Goal: Download file/media

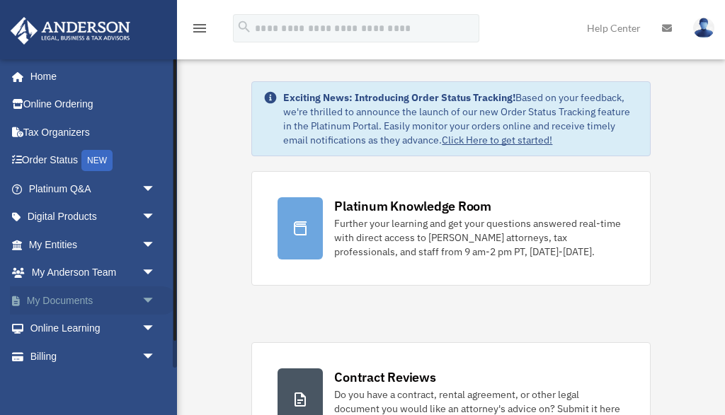
click at [147, 295] on span "arrow_drop_down" at bounding box center [156, 301] width 28 height 29
click at [52, 324] on link "Box" at bounding box center [98, 329] width 157 height 28
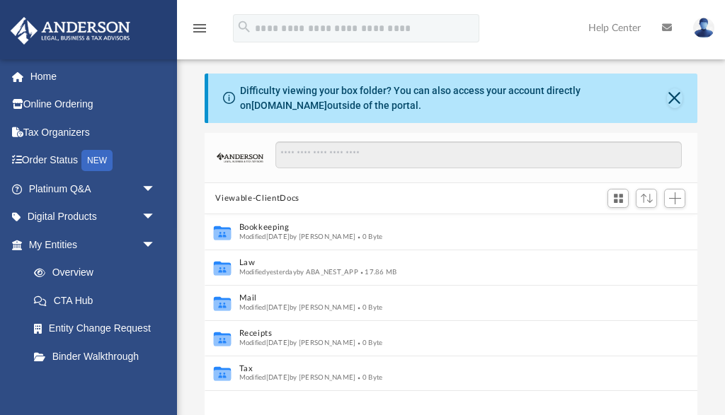
scroll to position [322, 492]
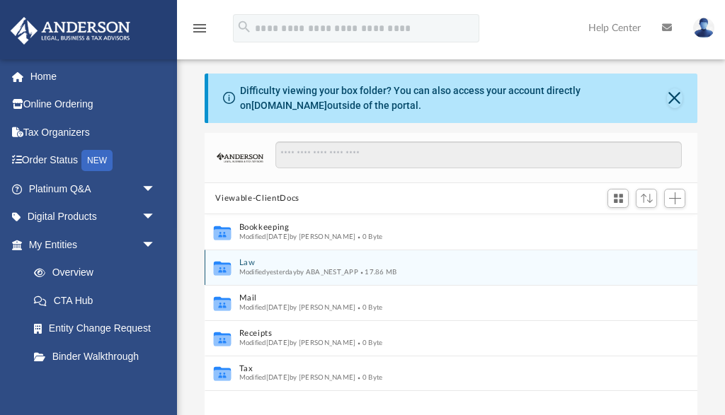
click at [250, 263] on button "Law" at bounding box center [440, 263] width 405 height 9
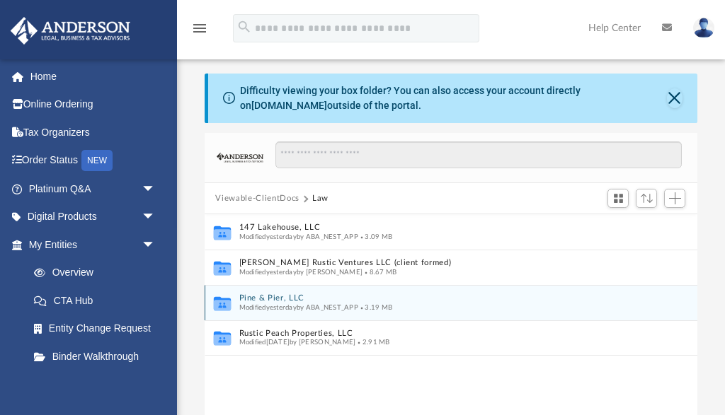
click at [269, 299] on button "Pine & Pier, LLC" at bounding box center [440, 298] width 405 height 9
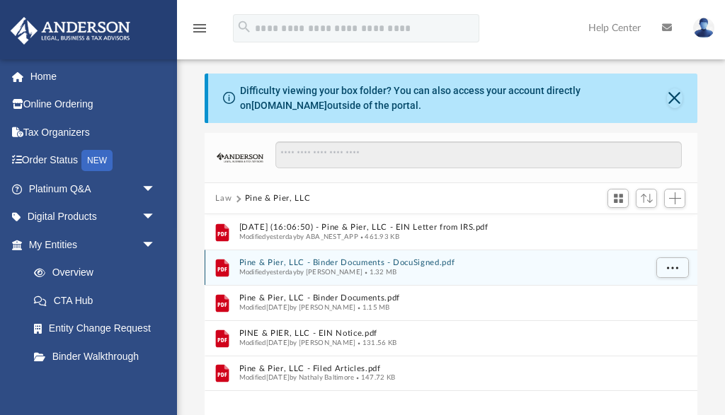
click at [354, 260] on button "Pine & Pier, LLC - Binder Documents - DocuSigned.pdf" at bounding box center [440, 263] width 405 height 9
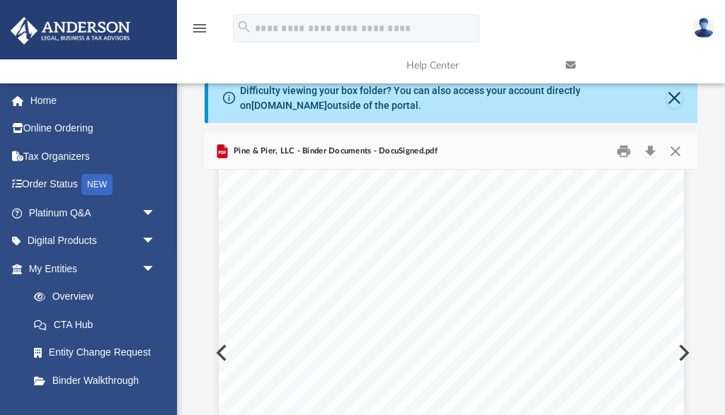
scroll to position [0, 0]
click at [620, 146] on button "Print" at bounding box center [623, 151] width 28 height 22
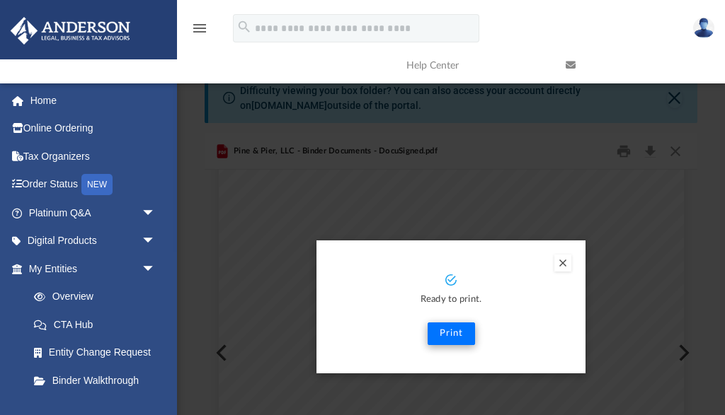
click at [454, 333] on button "Print" at bounding box center [450, 334] width 47 height 23
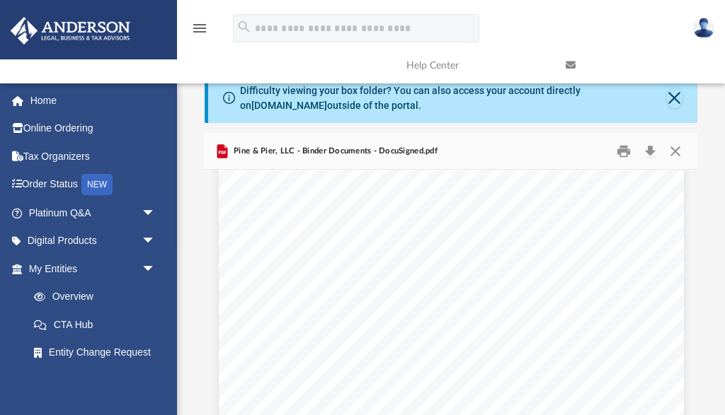
scroll to position [1245, 0]
click at [653, 148] on button "Download" at bounding box center [649, 151] width 25 height 22
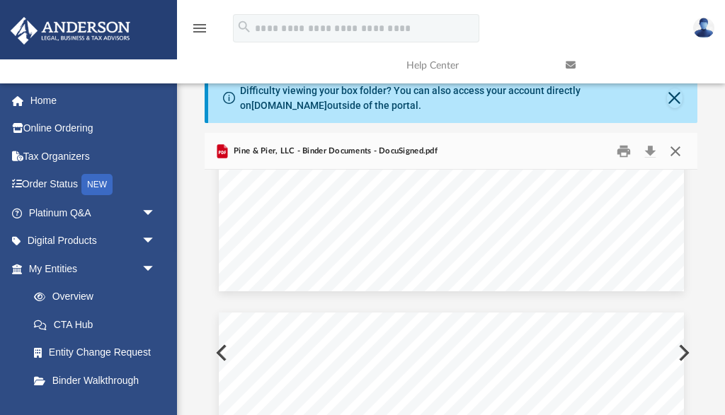
click at [679, 146] on button "Close" at bounding box center [674, 151] width 25 height 22
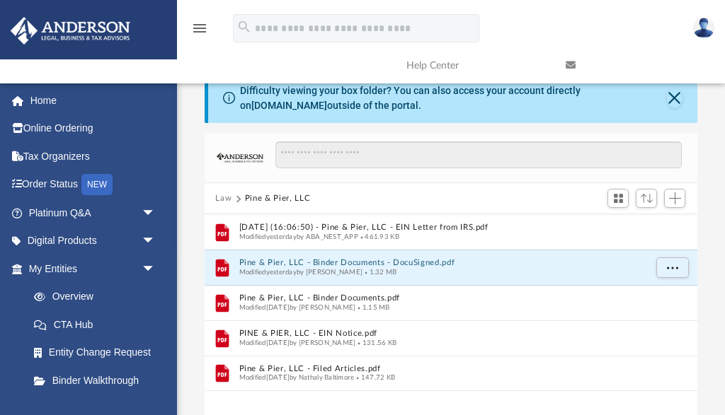
click at [223, 197] on button "Law" at bounding box center [223, 198] width 16 height 13
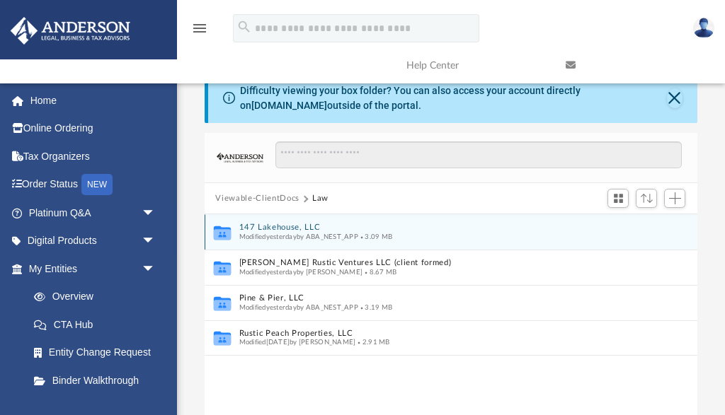
click at [280, 228] on button "147 Lakehouse, LLC" at bounding box center [440, 228] width 405 height 9
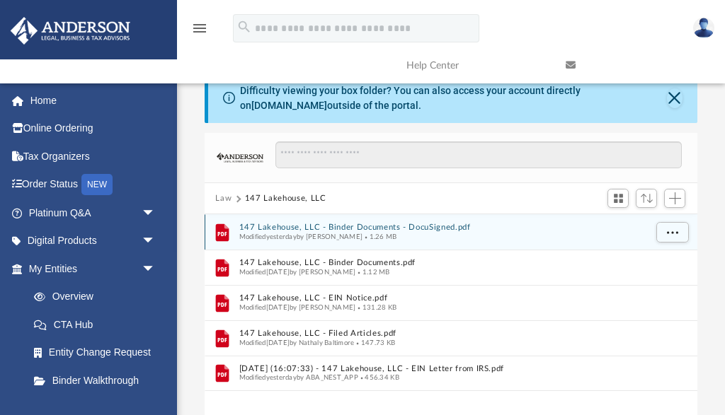
click at [387, 226] on button "147 Lakehouse, LLC - Binder Documents - DocuSigned.pdf" at bounding box center [440, 228] width 405 height 9
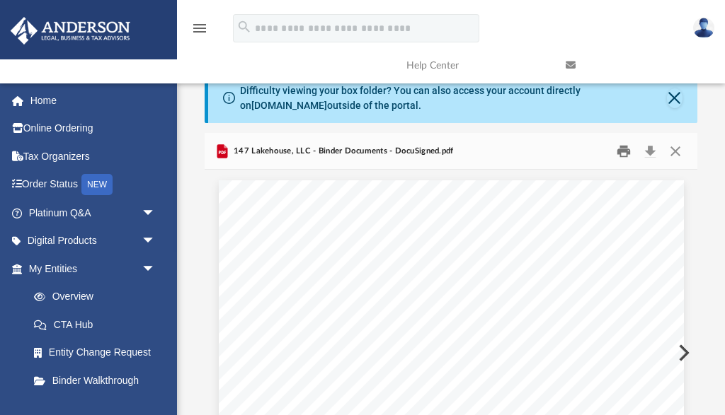
scroll to position [0, 0]
click at [649, 149] on button "Download" at bounding box center [649, 151] width 25 height 22
click at [621, 149] on button "Print" at bounding box center [623, 151] width 28 height 22
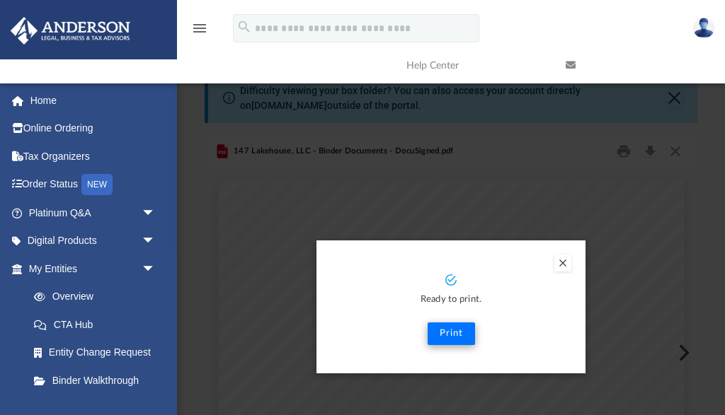
click at [445, 335] on button "Print" at bounding box center [450, 334] width 47 height 23
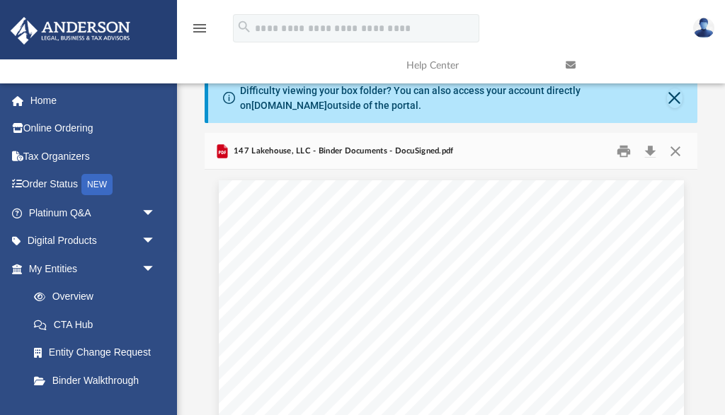
click at [705, 28] on img at bounding box center [703, 28] width 21 height 21
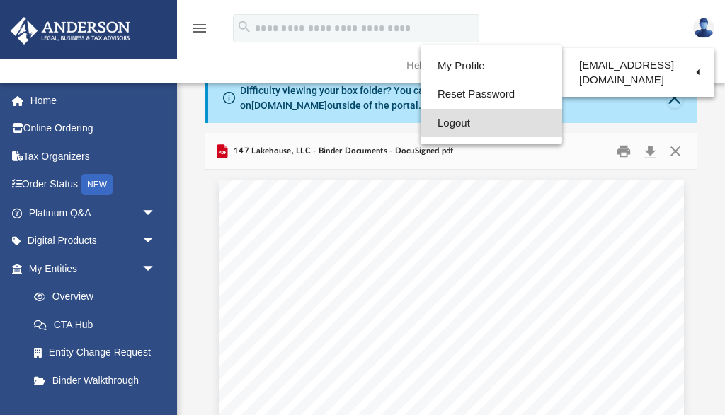
click at [454, 122] on link "Logout" at bounding box center [491, 123] width 142 height 29
